Goal: Connect with others: Establish contact or relationships with other users

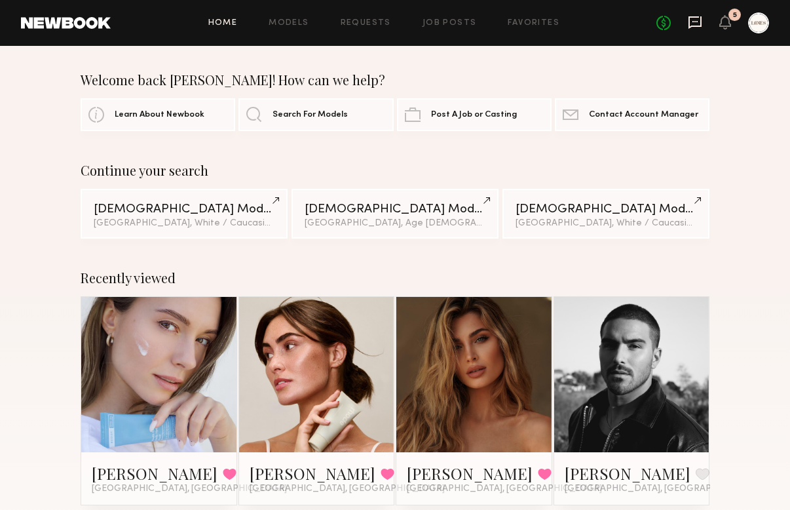
click at [697, 20] on icon at bounding box center [695, 22] width 14 height 14
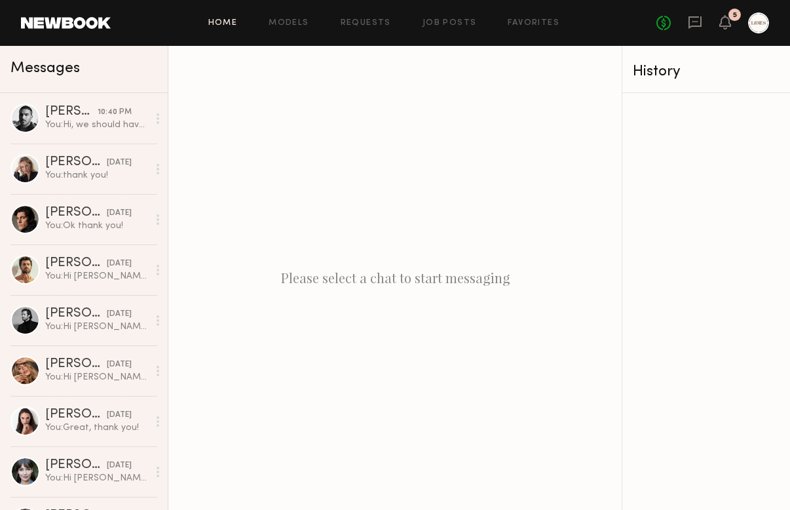
click at [219, 20] on link "Home" at bounding box center [222, 23] width 29 height 9
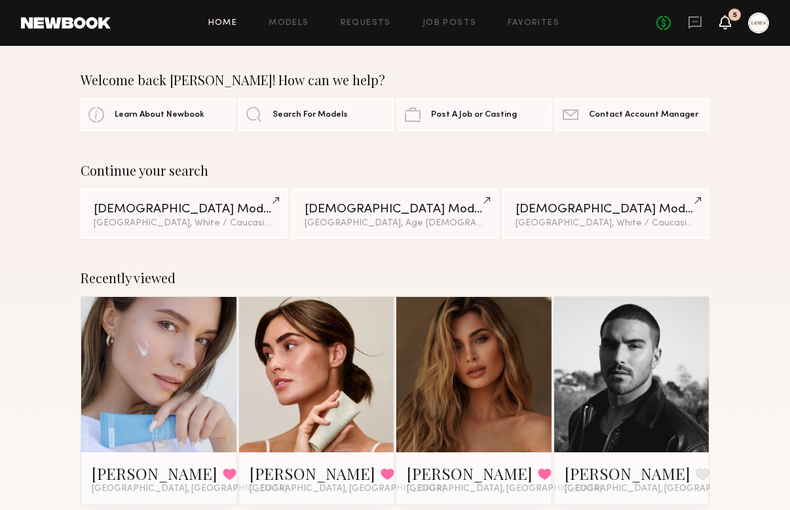
click at [728, 29] on icon at bounding box center [725, 22] width 12 height 14
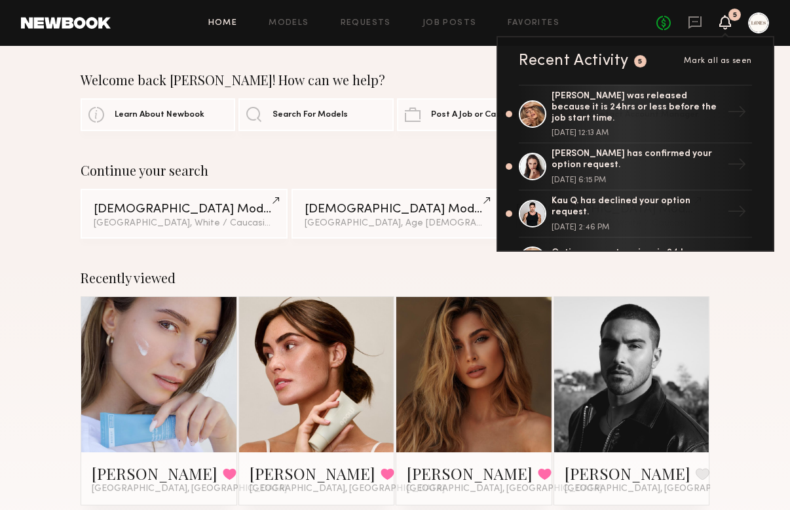
click at [648, 383] on link at bounding box center [631, 374] width 71 height 155
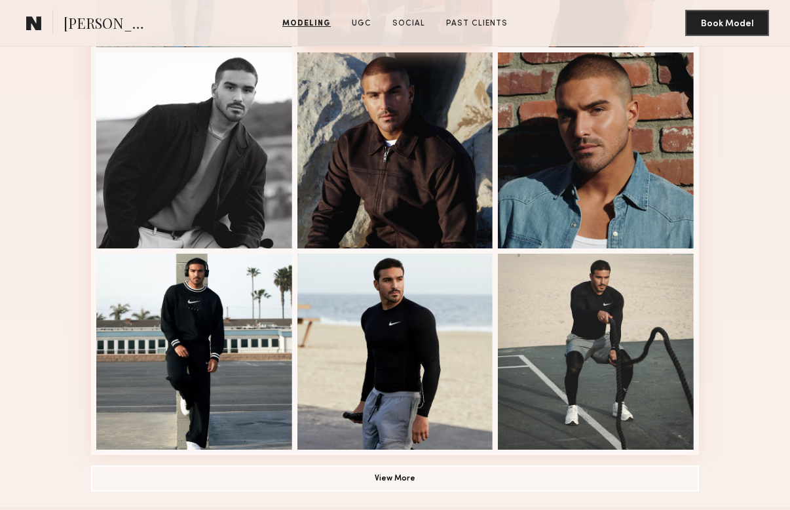
scroll to position [896, 0]
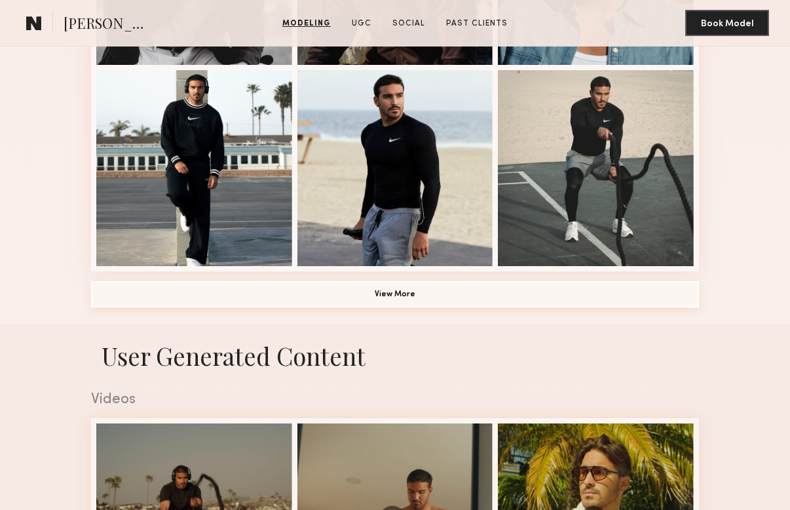
click at [397, 295] on button "View More" at bounding box center [395, 294] width 608 height 26
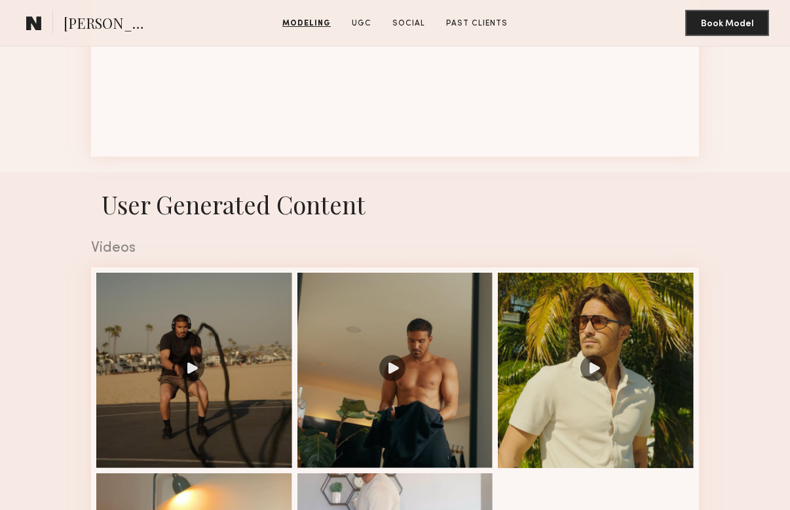
scroll to position [1943, 0]
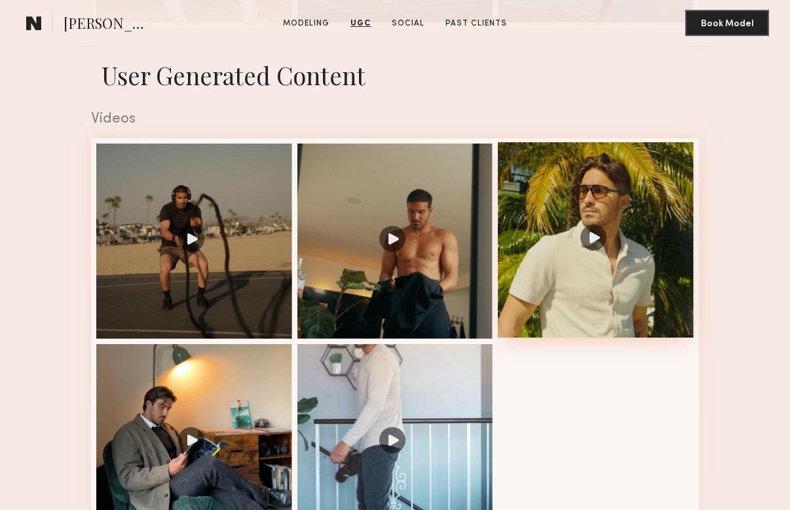
click at [596, 239] on div at bounding box center [596, 240] width 196 height 196
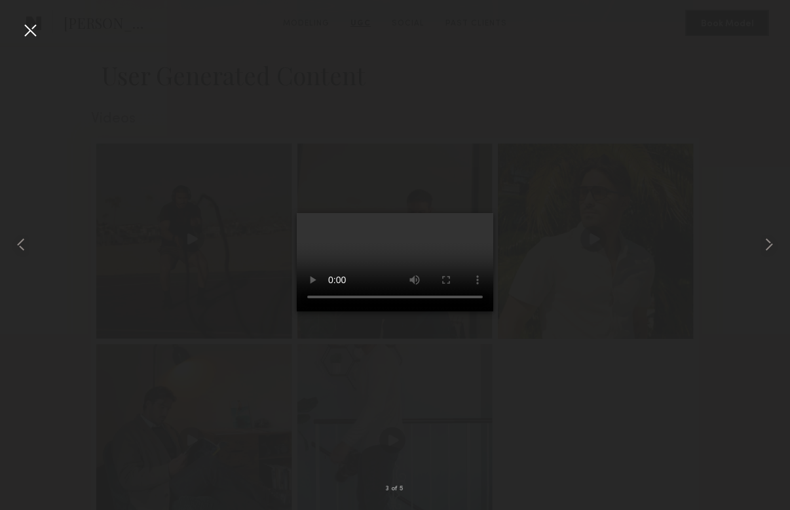
click at [28, 35] on div at bounding box center [30, 30] width 21 height 21
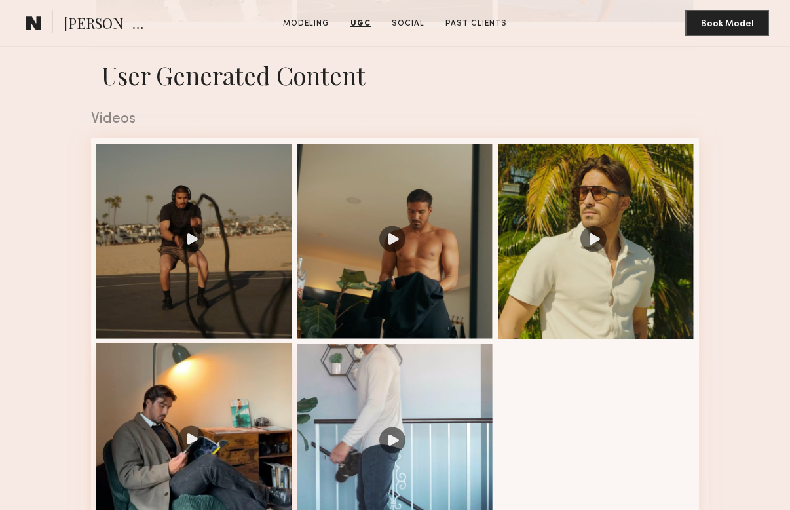
click at [183, 439] on div at bounding box center [194, 441] width 196 height 196
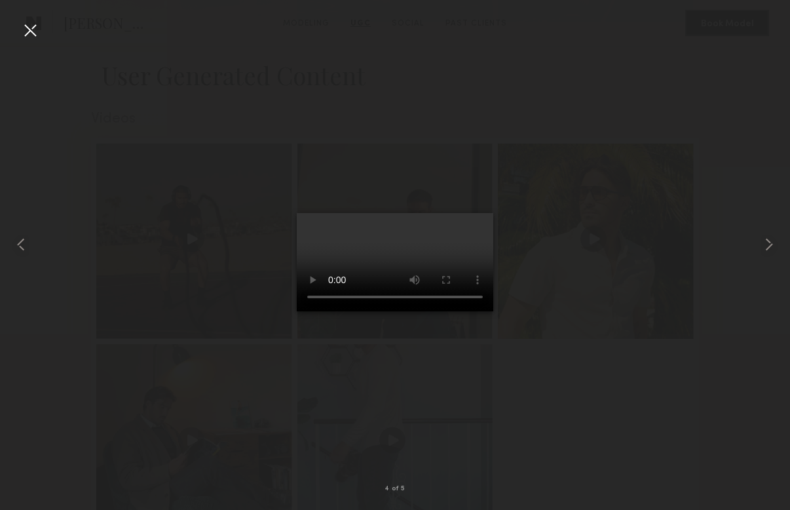
click at [29, 31] on div at bounding box center [30, 30] width 21 height 21
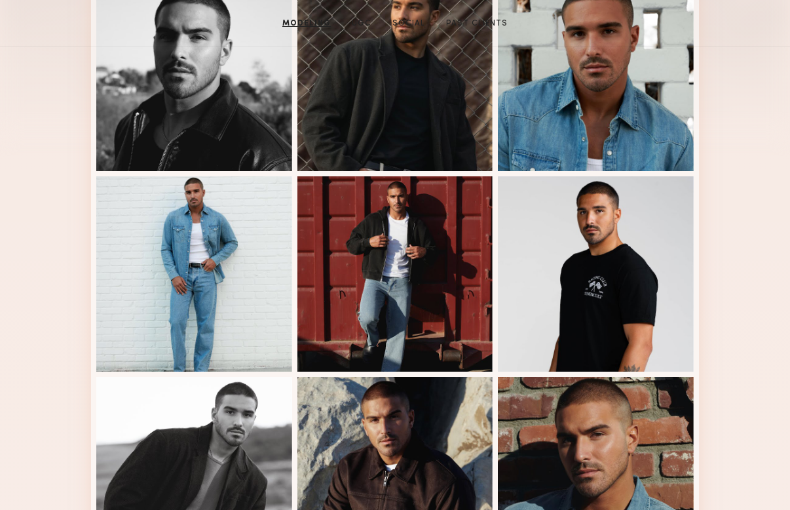
scroll to position [0, 0]
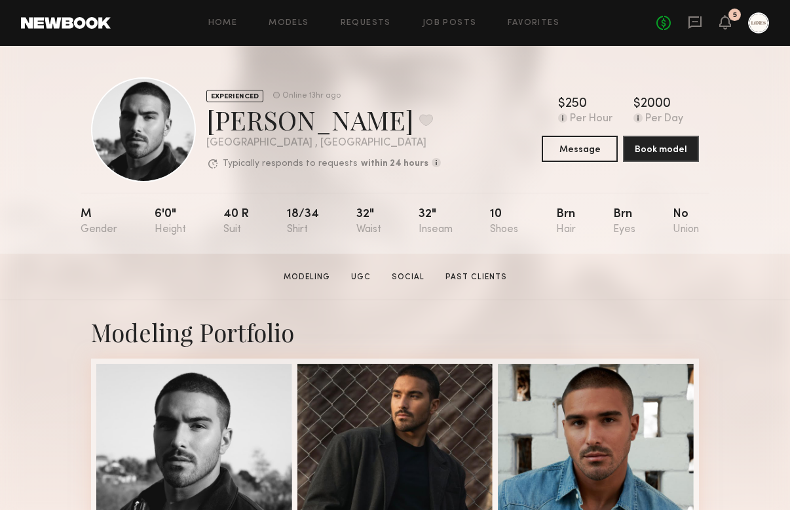
click at [690, 12] on div "No fees up to $5,000 5" at bounding box center [712, 22] width 113 height 21
click at [694, 22] on icon at bounding box center [694, 21] width 5 height 1
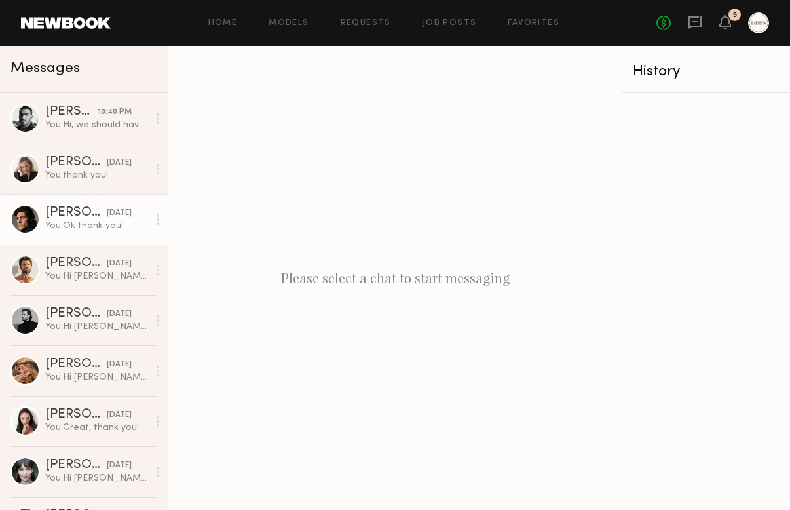
click at [105, 206] on link "Antonio O. 10/06/2025 You: Ok thank you!" at bounding box center [84, 219] width 168 height 50
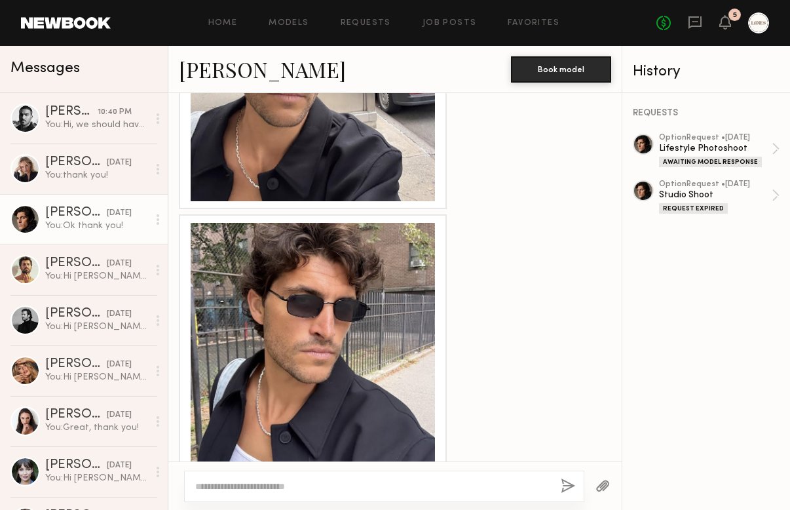
scroll to position [1321, 0]
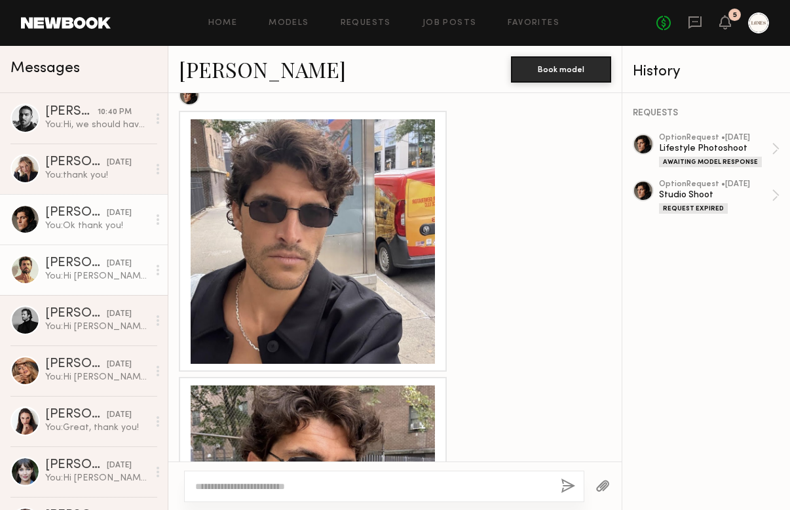
click at [73, 266] on div "[PERSON_NAME]" at bounding box center [76, 263] width 62 height 13
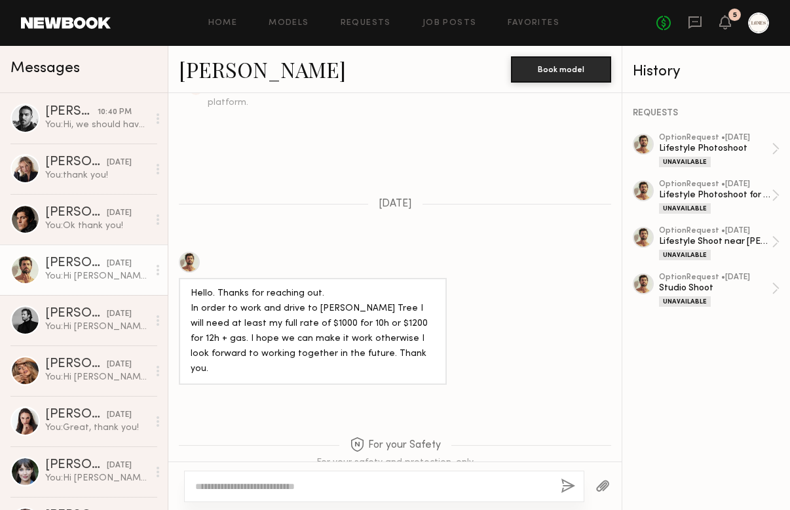
scroll to position [470, 0]
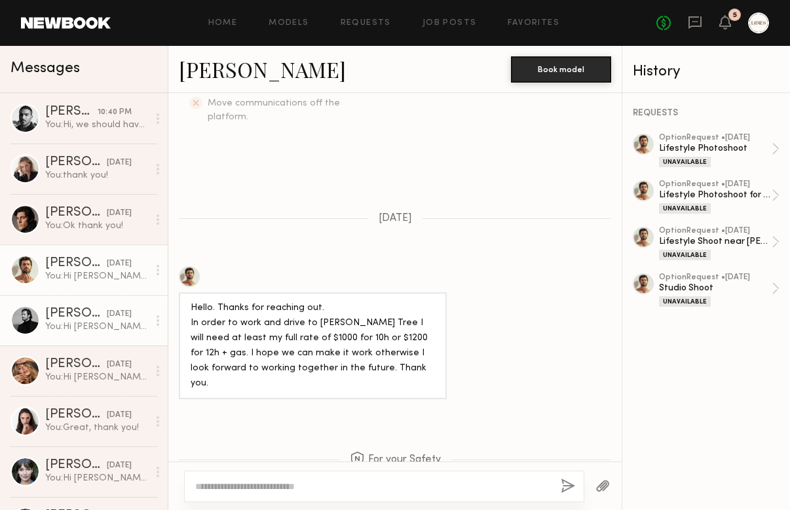
click at [101, 303] on link "[PERSON_NAME] [DATE] You: Hi [PERSON_NAME]! Could you send us three raw unedite…" at bounding box center [84, 320] width 168 height 50
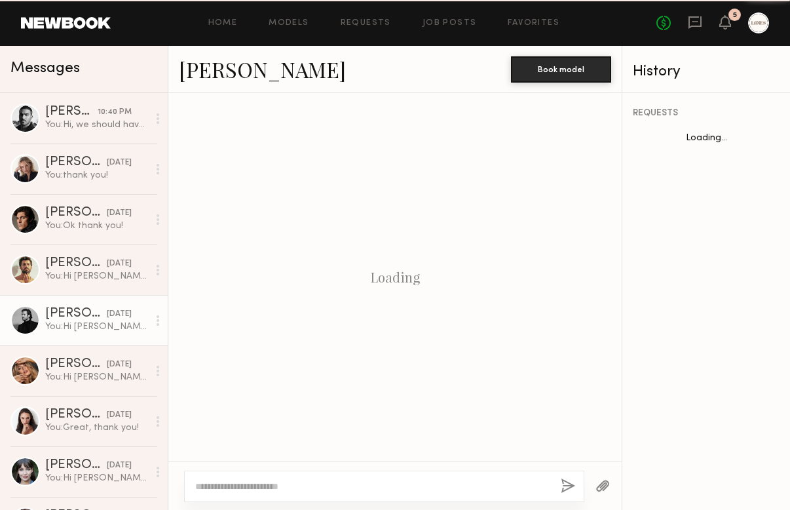
scroll to position [364, 0]
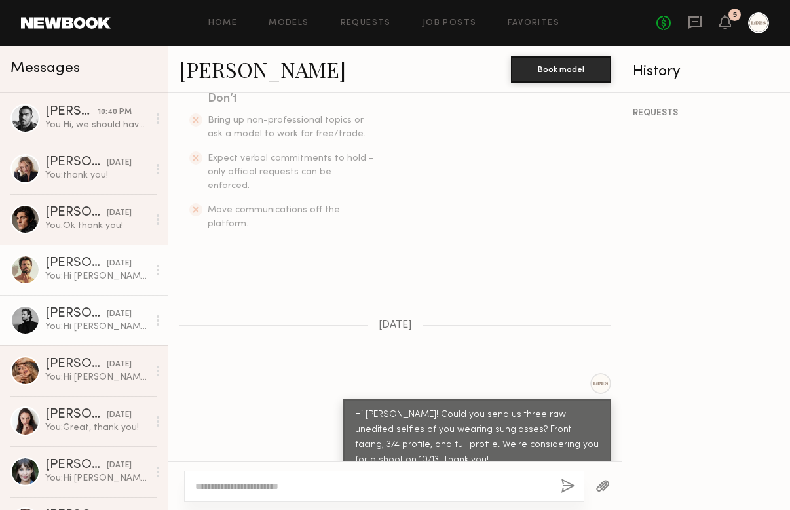
click at [86, 270] on div "You: Hi Alessandro! Could you send us three raw unedited selfies of you wearing…" at bounding box center [96, 276] width 103 height 12
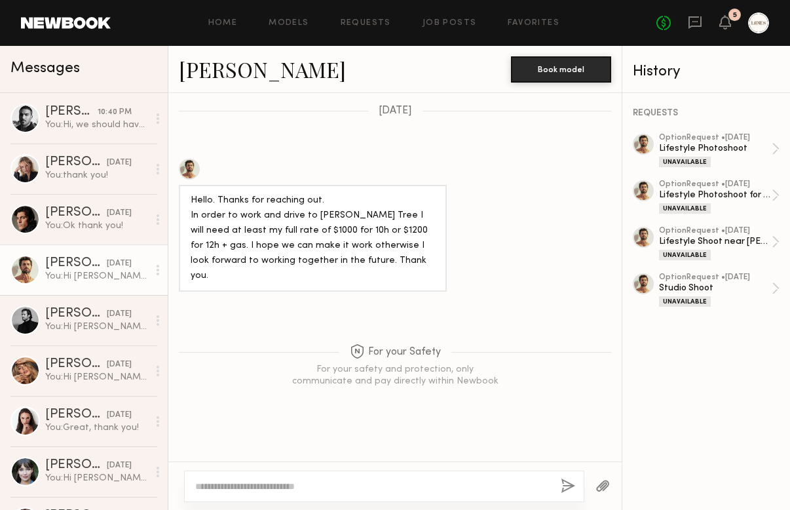
scroll to position [680, 0]
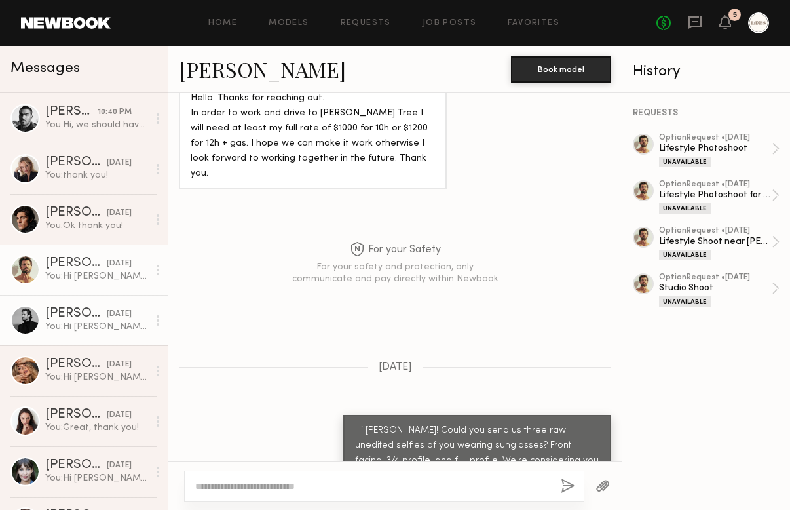
click at [84, 323] on div "You: Hi Jacob! Could you send us three raw unedited selfies of you wearing sung…" at bounding box center [96, 326] width 103 height 12
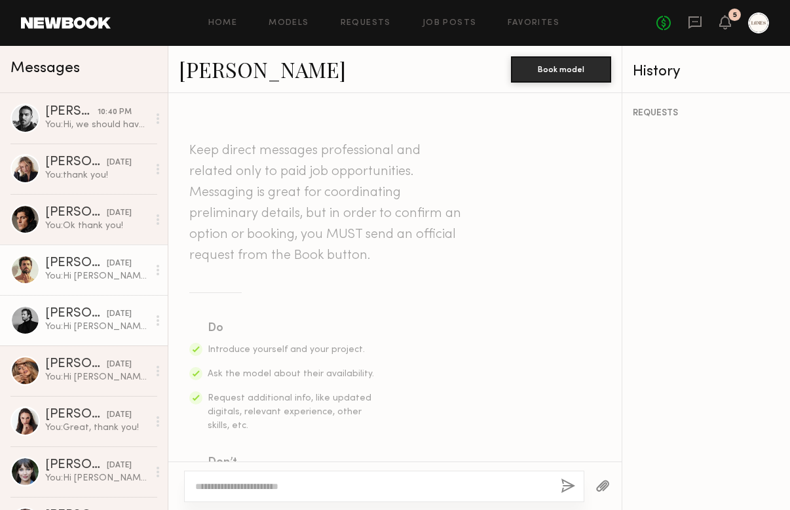
click at [107, 265] on div "[DATE]" at bounding box center [119, 263] width 25 height 12
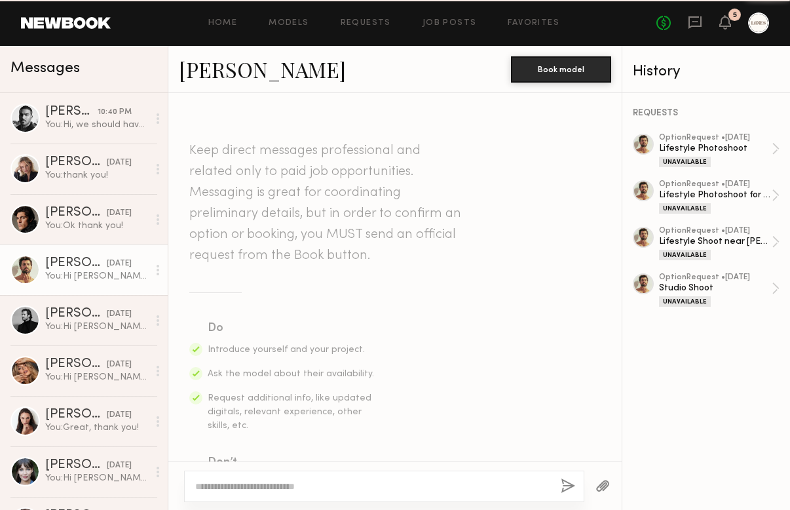
scroll to position [680, 0]
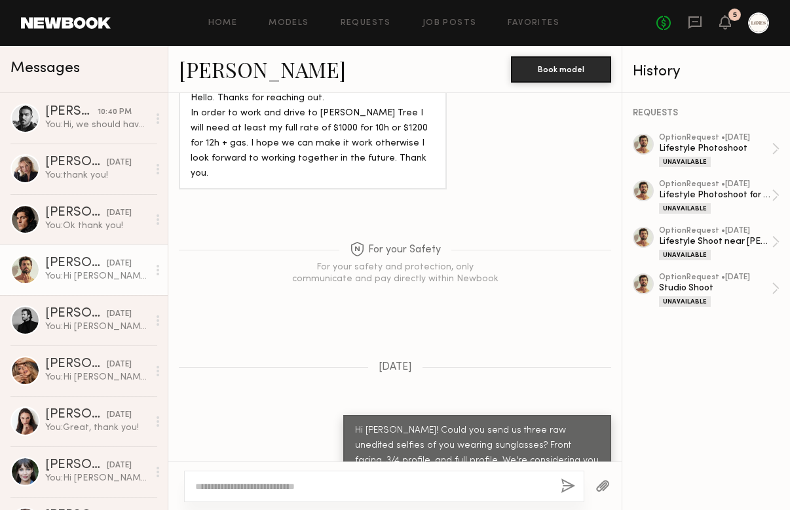
click at [262, 83] on link "[PERSON_NAME]" at bounding box center [262, 69] width 167 height 28
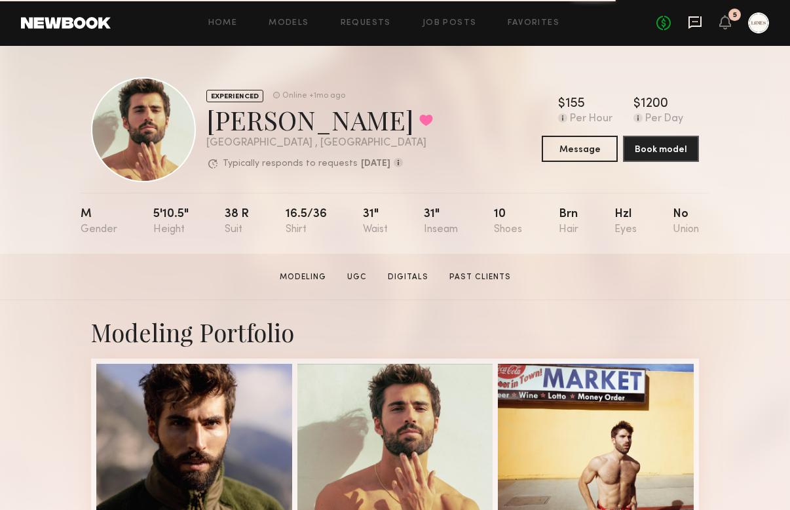
click at [689, 22] on icon at bounding box center [694, 22] width 13 height 12
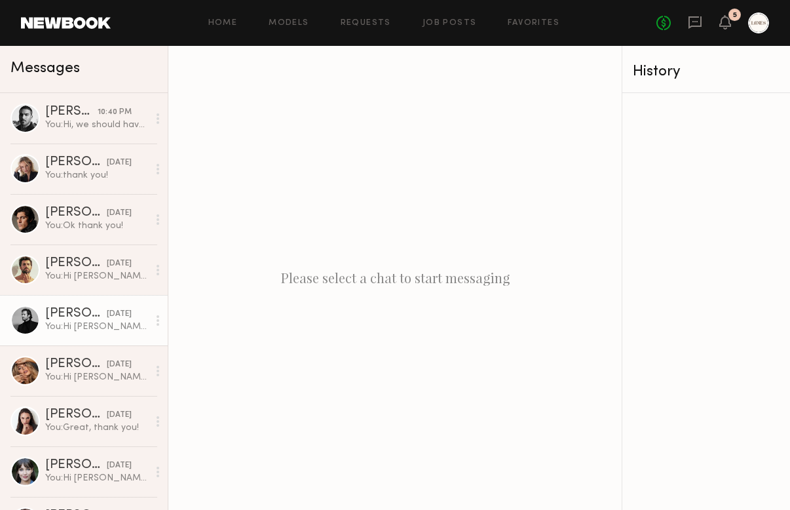
click at [46, 305] on link "[PERSON_NAME] [DATE] You: Hi [PERSON_NAME]! Could you send us three raw unedite…" at bounding box center [84, 320] width 168 height 50
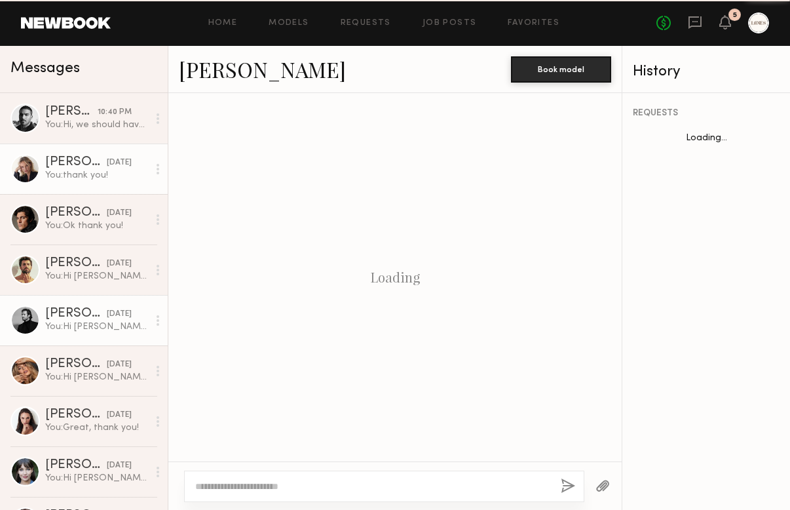
scroll to position [364, 0]
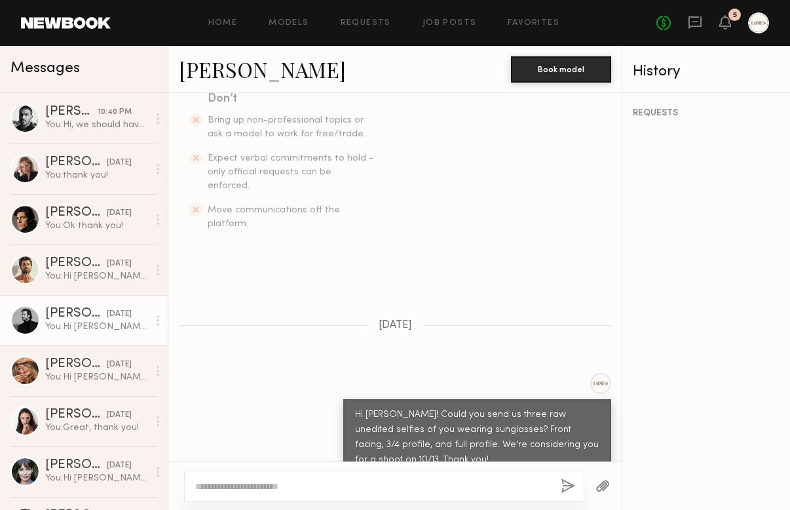
click at [208, 68] on link "[PERSON_NAME]" at bounding box center [262, 69] width 167 height 28
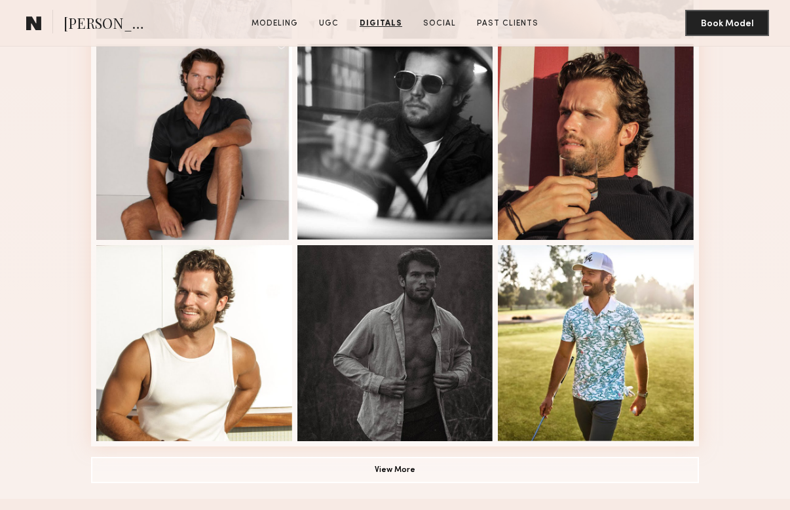
scroll to position [656, 0]
